Goal: Task Accomplishment & Management: Manage account settings

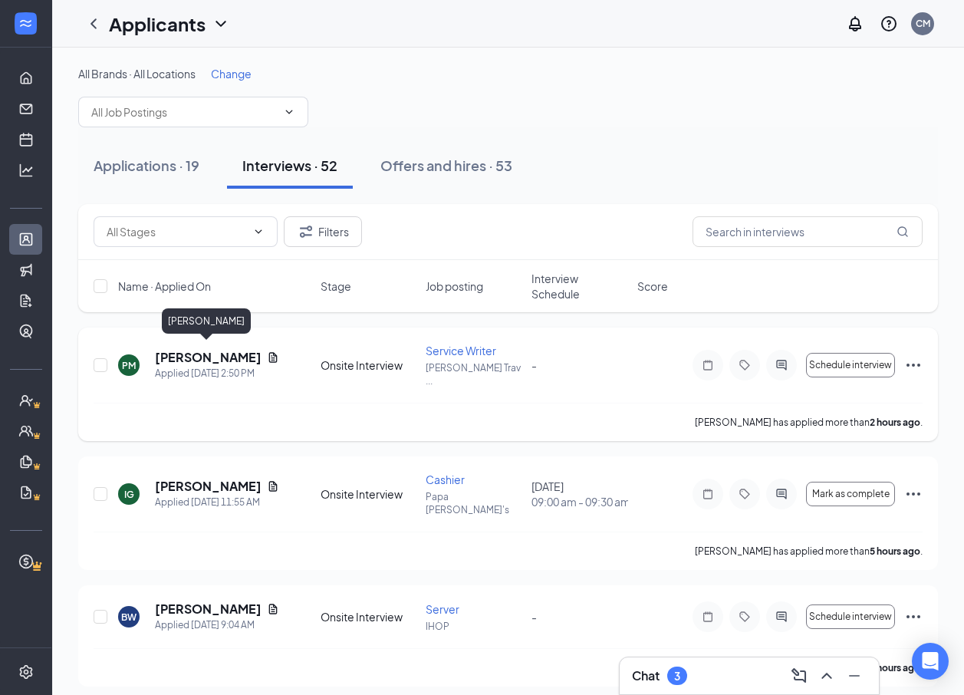
click at [191, 349] on h5 "[PERSON_NAME]" at bounding box center [208, 357] width 106 height 17
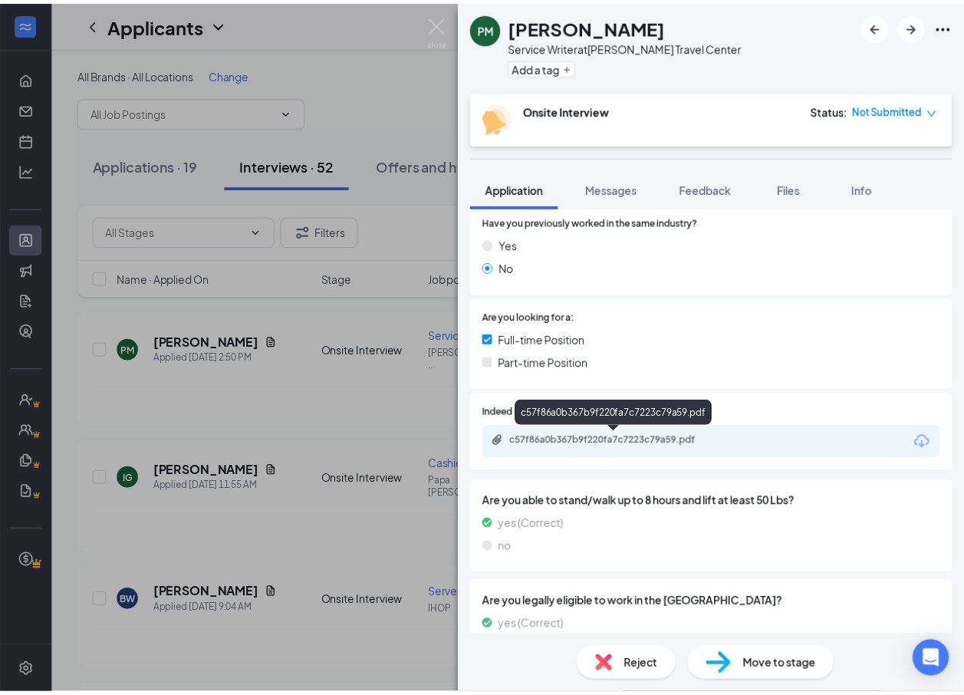
scroll to position [307, 0]
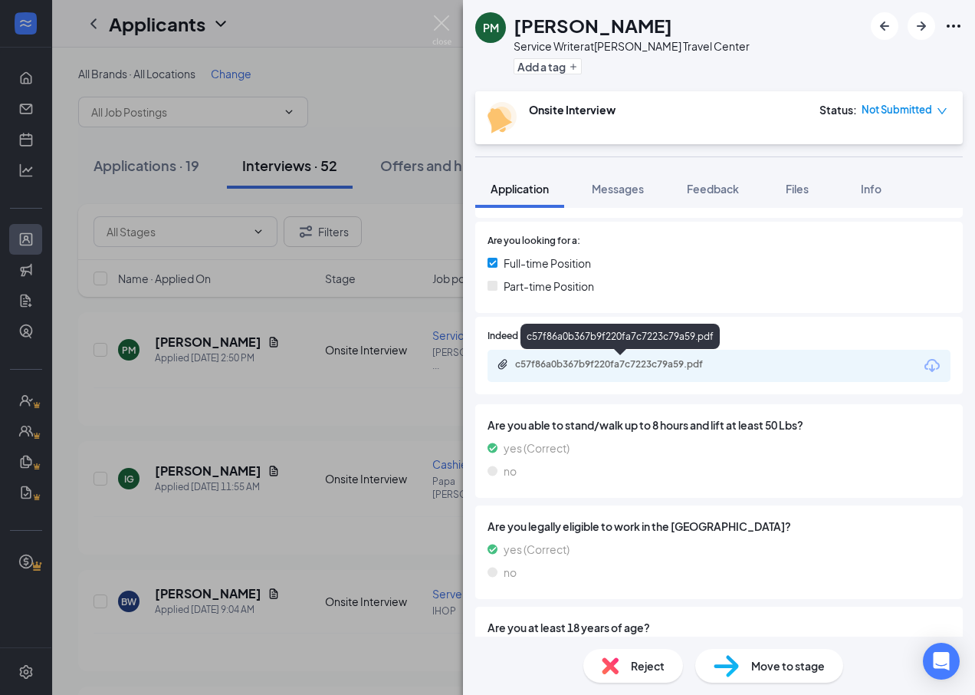
click at [608, 359] on div "c57f86a0b367b9f220fa7c7223c79a59.pdf" at bounding box center [622, 364] width 215 height 12
drag, startPoint x: 449, startPoint y: 18, endPoint x: 305, endPoint y: 1, distance: 144.4
click at [449, 18] on img at bounding box center [441, 30] width 19 height 30
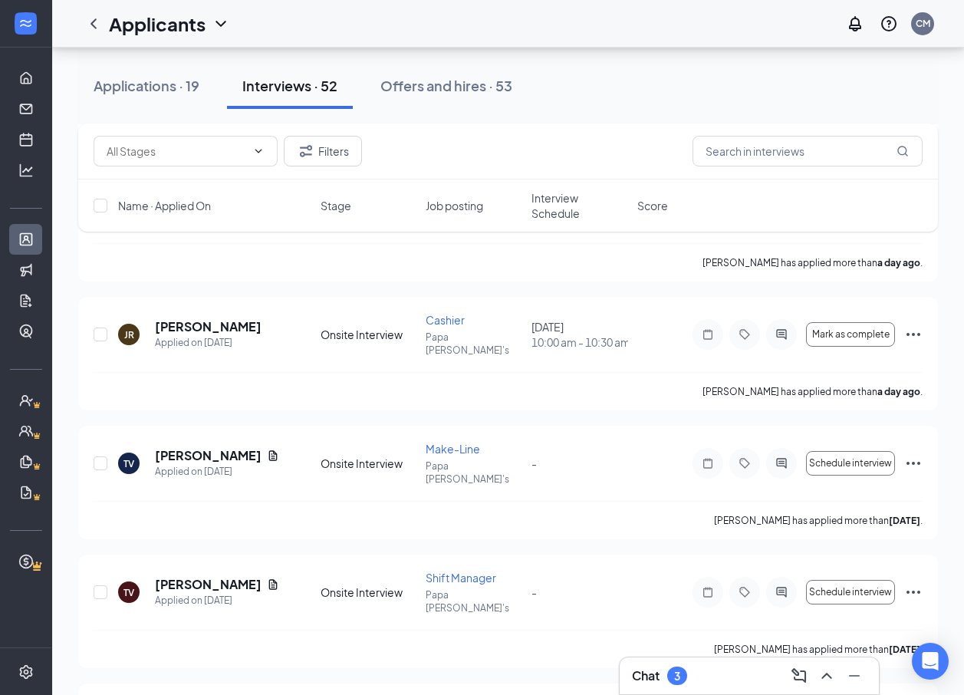
scroll to position [843, 0]
